Goal: Information Seeking & Learning: Learn about a topic

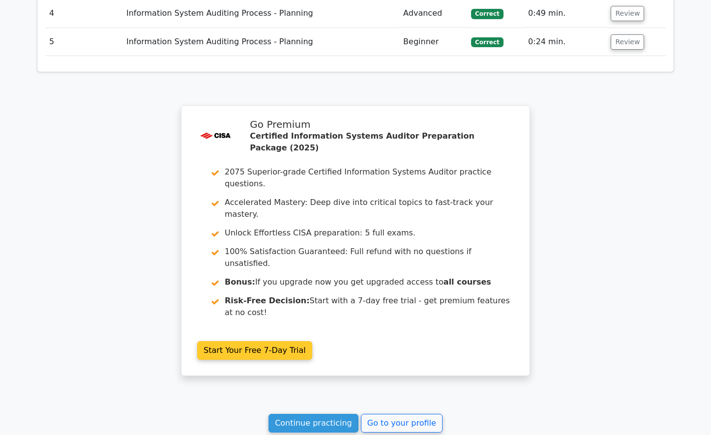
scroll to position [1438, 0]
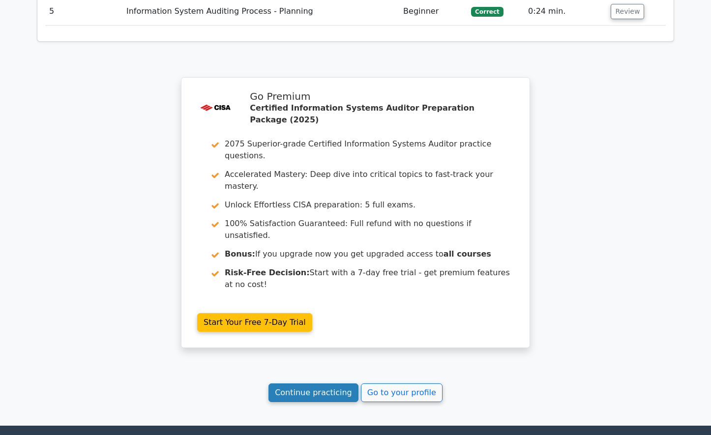
click at [316, 384] on link "Continue practicing" at bounding box center [314, 393] width 90 height 19
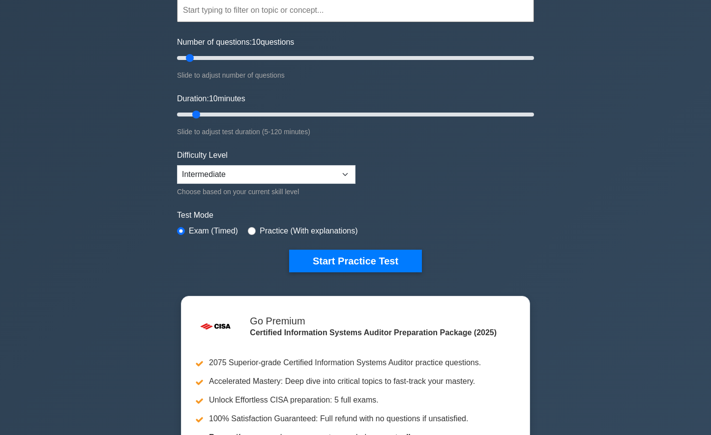
scroll to position [49, 0]
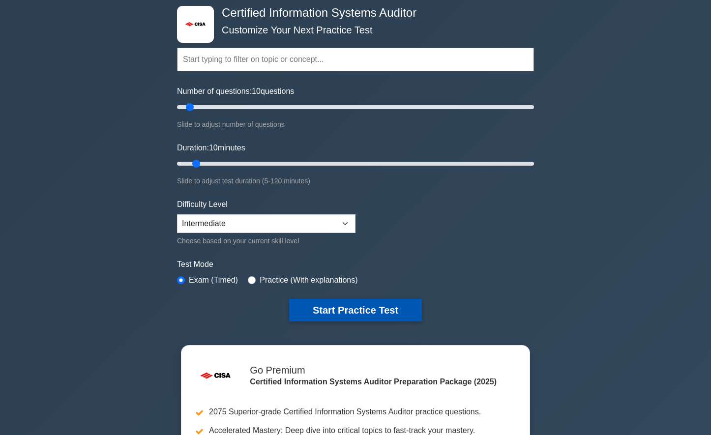
click at [376, 310] on button "Start Practice Test" at bounding box center [355, 310] width 133 height 23
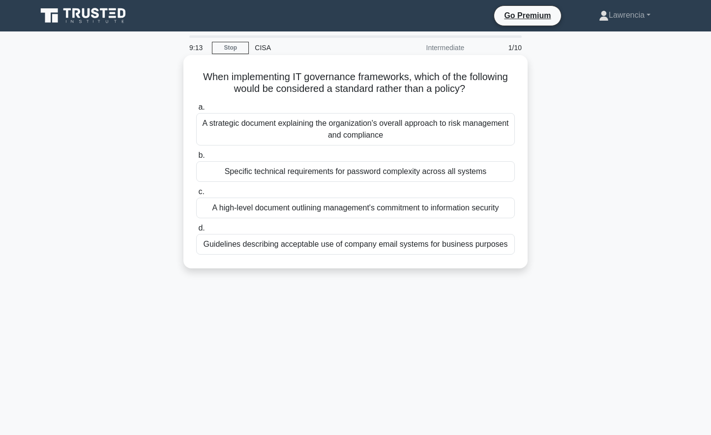
click at [351, 128] on div "A strategic document explaining the organization's overall approach to risk man…" at bounding box center [355, 129] width 319 height 32
click at [196, 111] on input "a. A strategic document explaining the organization's overall approach to risk …" at bounding box center [196, 107] width 0 height 6
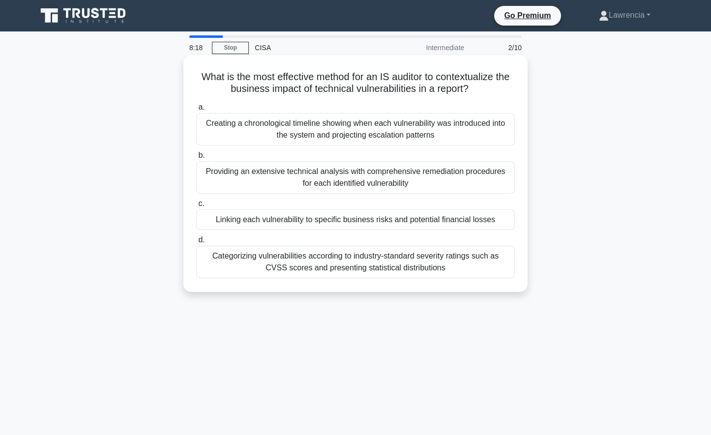
click at [372, 217] on div "Linking each vulnerability to specific business risks and potential financial l…" at bounding box center [355, 220] width 319 height 21
click at [196, 207] on input "c. Linking each vulnerability to specific business risks and potential financia…" at bounding box center [196, 204] width 0 height 6
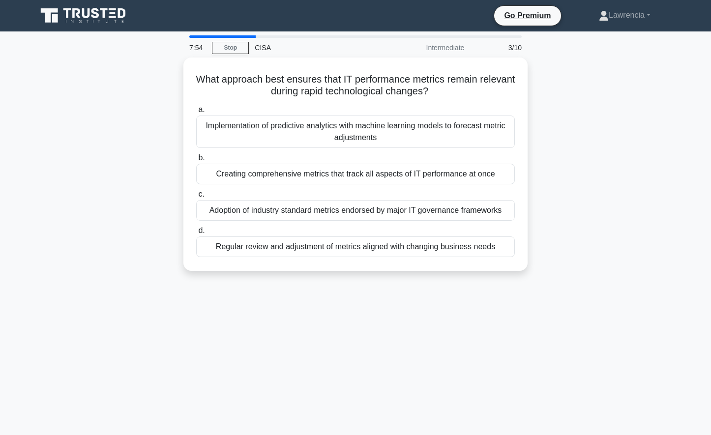
drag, startPoint x: 372, startPoint y: 217, endPoint x: 51, endPoint y: 237, distance: 322.3
drag, startPoint x: 51, startPoint y: 237, endPoint x: 73, endPoint y: 153, distance: 86.6
click at [73, 153] on div "What approach best ensures that IT performance metrics remain relevant during r…" at bounding box center [355, 170] width 649 height 225
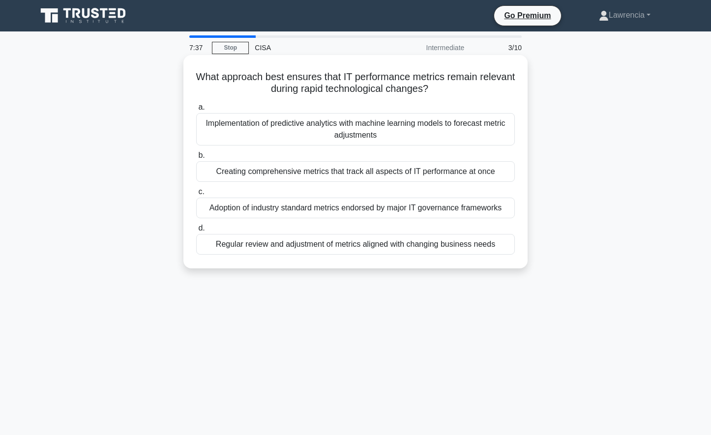
click at [363, 248] on div "Regular review and adjustment of metrics aligned with changing business needs" at bounding box center [355, 244] width 319 height 21
click at [196, 232] on input "d. Regular review and adjustment of metrics aligned with changing business needs" at bounding box center [196, 228] width 0 height 6
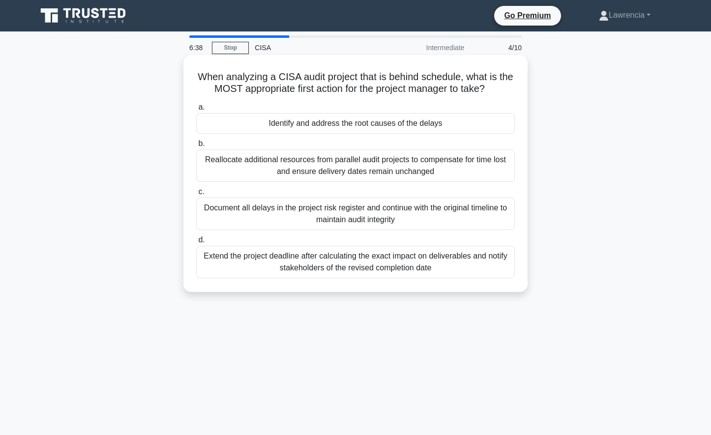
click at [301, 124] on div "Identify and address the root causes of the delays" at bounding box center [355, 123] width 319 height 21
click at [196, 111] on input "a. Identify and address the root causes of the delays" at bounding box center [196, 107] width 0 height 6
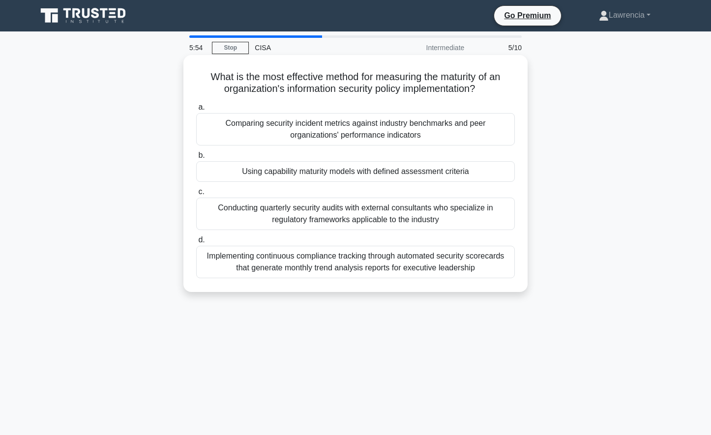
click at [315, 174] on div "Using capability maturity models with defined assessment criteria" at bounding box center [355, 171] width 319 height 21
click at [196, 159] on input "b. Using capability maturity models with defined assessment criteria" at bounding box center [196, 155] width 0 height 6
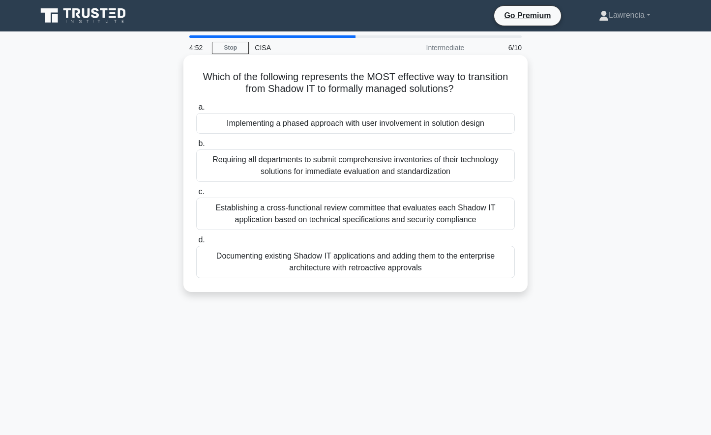
click at [296, 120] on div "Implementing a phased approach with user involvement in solution design" at bounding box center [355, 123] width 319 height 21
click at [196, 111] on input "a. Implementing a phased approach with user involvement in solution design" at bounding box center [196, 107] width 0 height 6
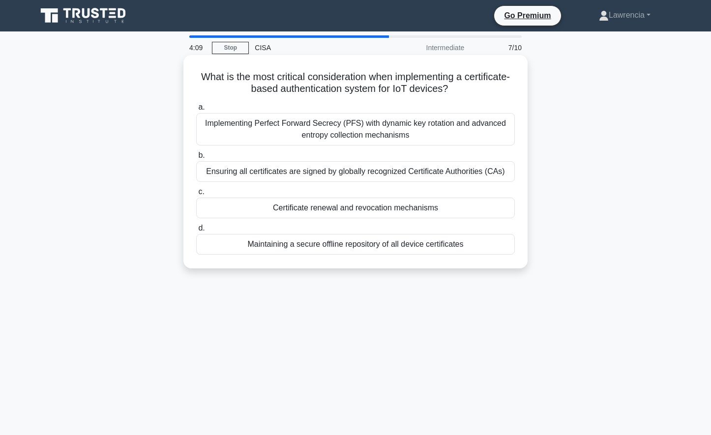
click at [314, 173] on div "Ensuring all certificates are signed by globally recognized Certificate Authori…" at bounding box center [355, 171] width 319 height 21
click at [196, 159] on input "b. Ensuring all certificates are signed by globally recognized Certificate Auth…" at bounding box center [196, 155] width 0 height 6
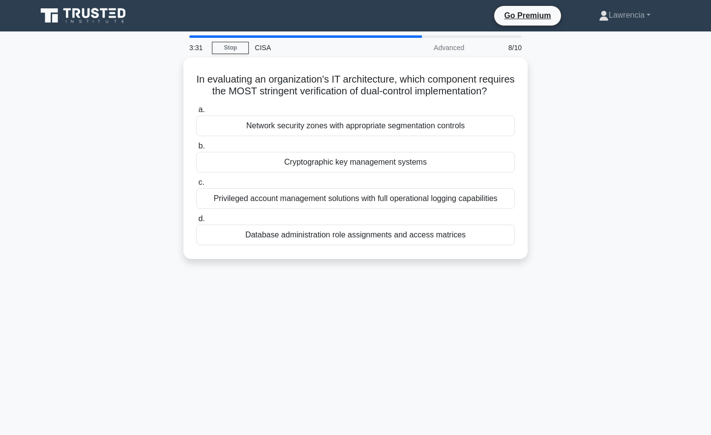
click at [314, 173] on div "Cryptographic key management systems" at bounding box center [355, 162] width 319 height 21
click at [196, 150] on input "b. Cryptographic key management systems" at bounding box center [196, 146] width 0 height 6
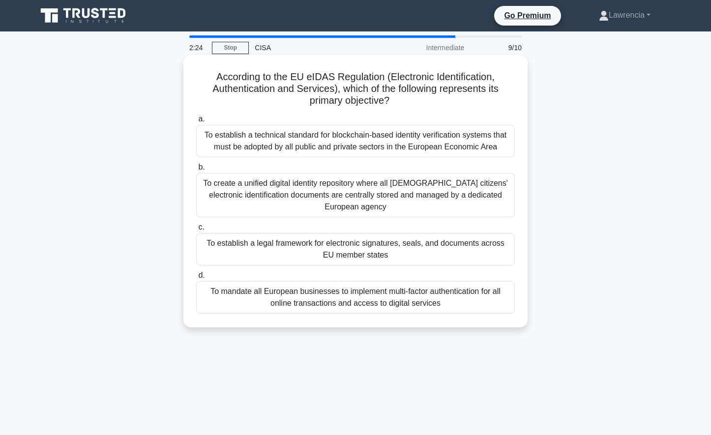
click at [332, 211] on div "To create a unified digital identity repository where all EU citizens' electron…" at bounding box center [355, 195] width 319 height 44
click at [196, 171] on input "b. To create a unified digital identity repository where all EU citizens' elect…" at bounding box center [196, 167] width 0 height 6
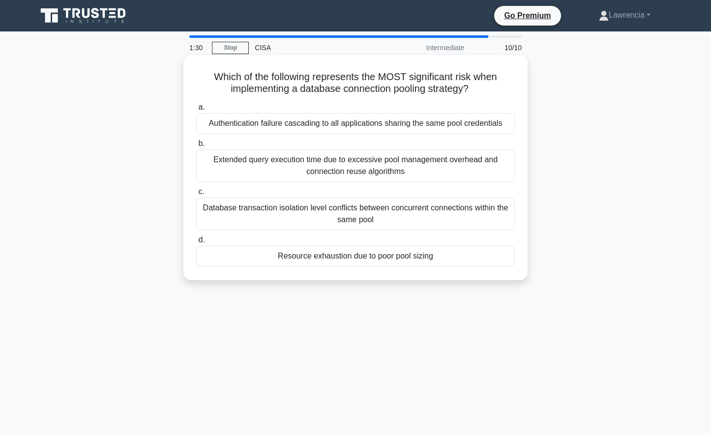
click at [400, 257] on div "Resource exhaustion due to poor pool sizing" at bounding box center [355, 256] width 319 height 21
click at [196, 243] on input "d. Resource exhaustion due to poor pool sizing" at bounding box center [196, 240] width 0 height 6
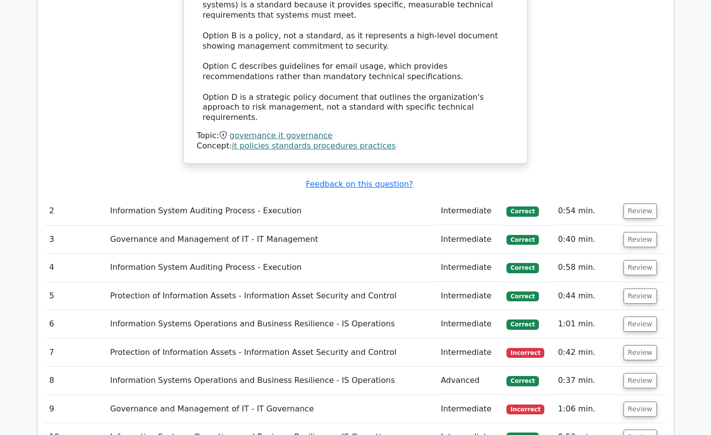
scroll to position [1230, 0]
